Goal: Task Accomplishment & Management: Manage account settings

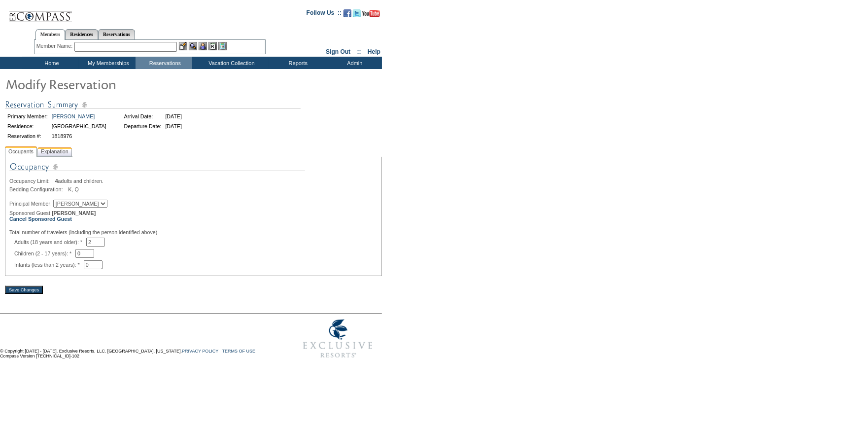
click at [59, 147] on span "Explanation" at bounding box center [55, 151] width 32 height 10
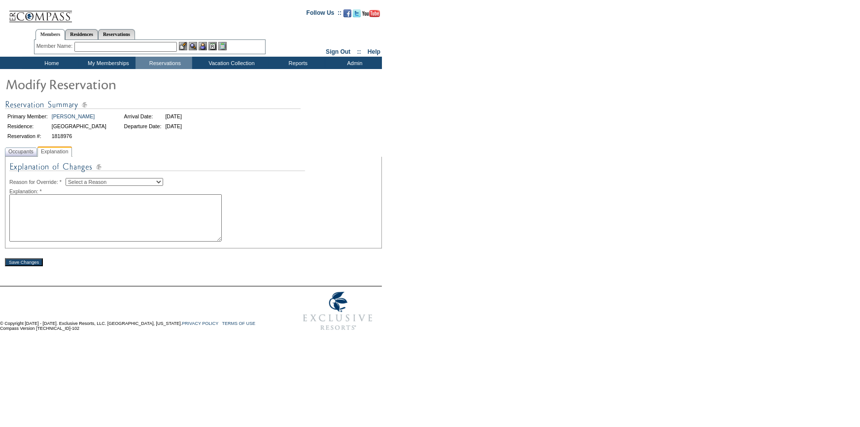
click at [113, 178] on select "Select a Reason Creating Continuous Stay Days Rebooked After Cancellation Editi…" at bounding box center [115, 182] width 98 height 8
select select "1045"
click at [73, 178] on select "Select a Reason Creating Continuous Stay Days Rebooked After Cancellation Editi…" at bounding box center [115, 182] width 98 height 8
click at [106, 224] on textarea at bounding box center [115, 217] width 212 height 47
type textarea "tc"
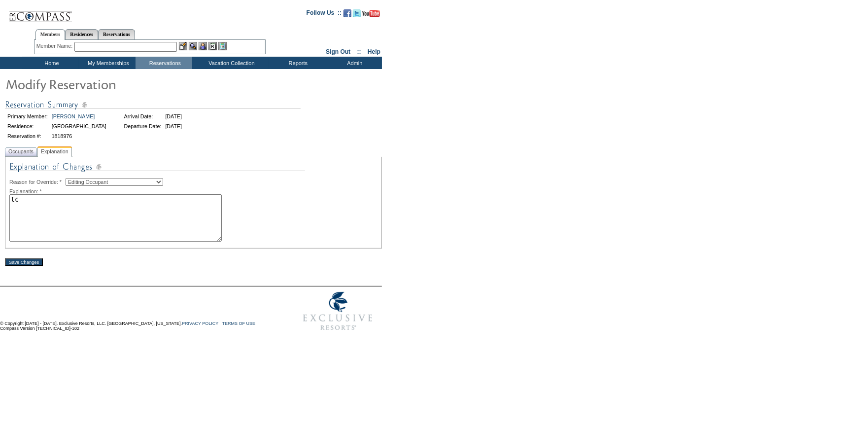
click at [29, 262] on input "Save Changes" at bounding box center [24, 262] width 38 height 8
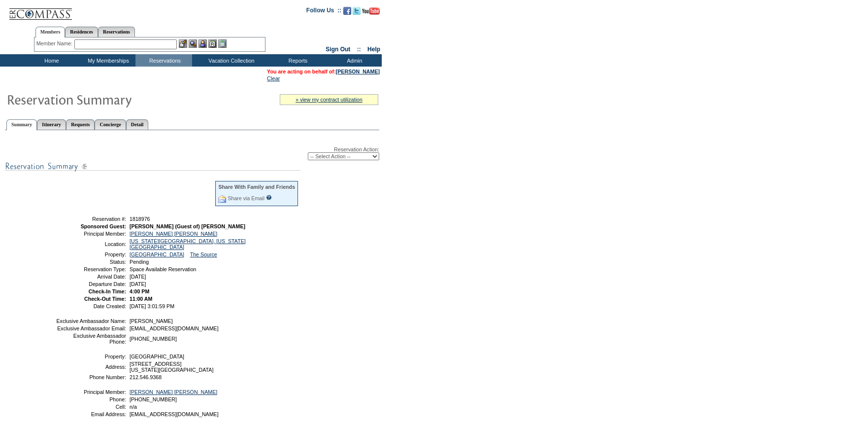
click at [350, 153] on select "-- Select Action -- Modify Reservation Dates Modify Reservation Cost Modify Occ…" at bounding box center [343, 156] width 71 height 8
select select "ConfirmRes"
click at [308, 153] on select "-- Select Action -- Modify Reservation Dates Modify Reservation Cost Modify Occ…" at bounding box center [343, 156] width 71 height 8
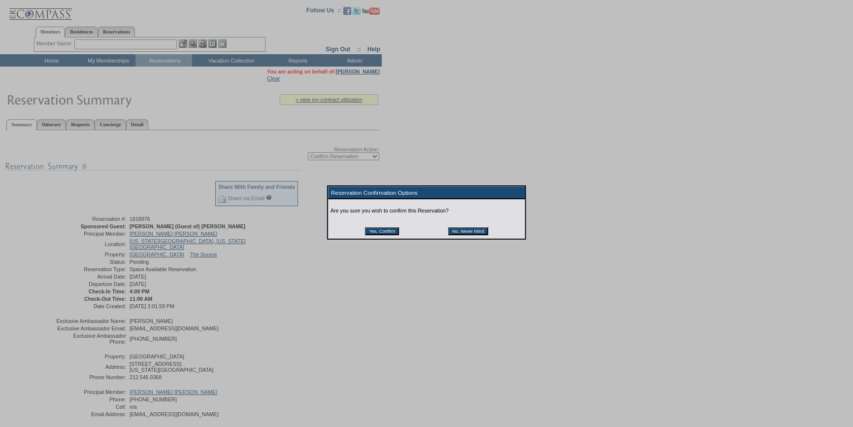
click at [374, 232] on input "Yes, Confirm" at bounding box center [382, 231] width 34 height 8
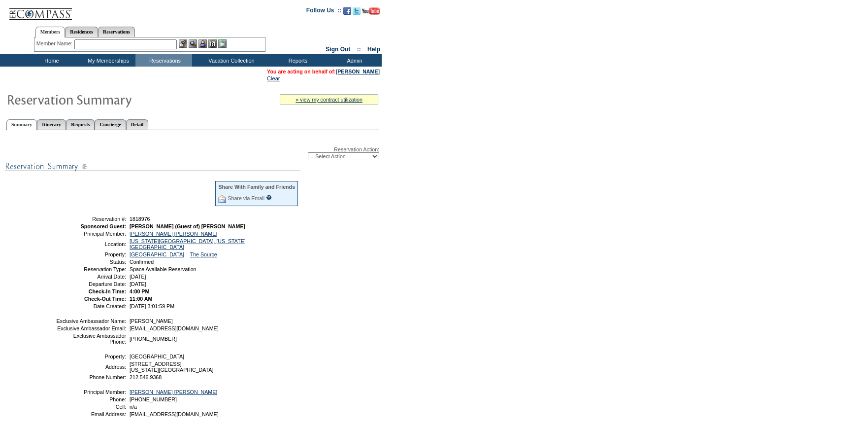
click at [112, 44] on input "text" at bounding box center [125, 44] width 102 height 10
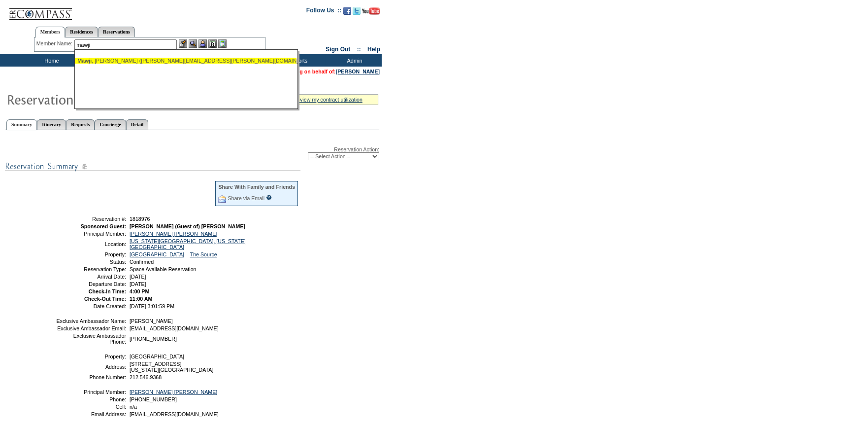
click at [119, 59] on div "[PERSON_NAME] ([PERSON_NAME][EMAIL_ADDRESS][PERSON_NAME][DOMAIN_NAME])" at bounding box center [185, 61] width 217 height 6
type input "[PERSON_NAME] ([PERSON_NAME][EMAIL_ADDRESS][PERSON_NAME][DOMAIN_NAME])"
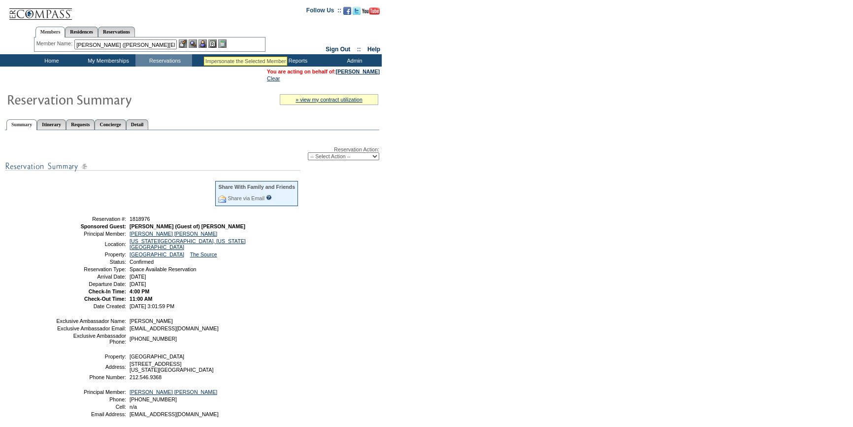
click at [205, 44] on img at bounding box center [203, 43] width 8 height 8
click at [196, 42] on img at bounding box center [193, 43] width 8 height 8
